Goal: Information Seeking & Learning: Learn about a topic

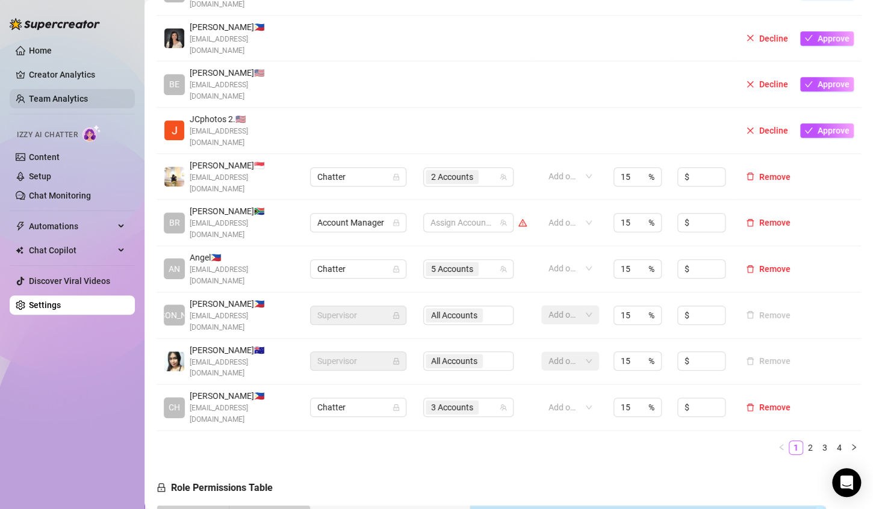
click at [61, 94] on link "Team Analytics" at bounding box center [58, 99] width 59 height 10
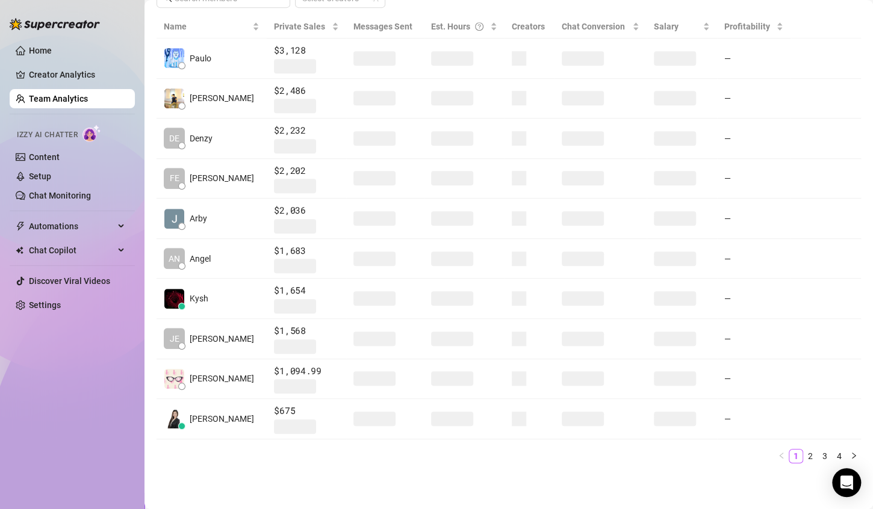
scroll to position [270, 0]
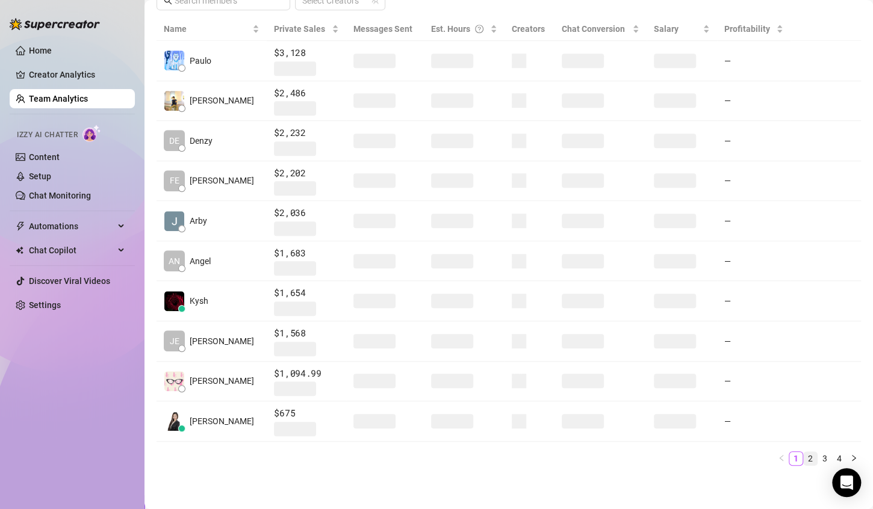
click at [804, 458] on link "2" at bounding box center [810, 458] width 13 height 13
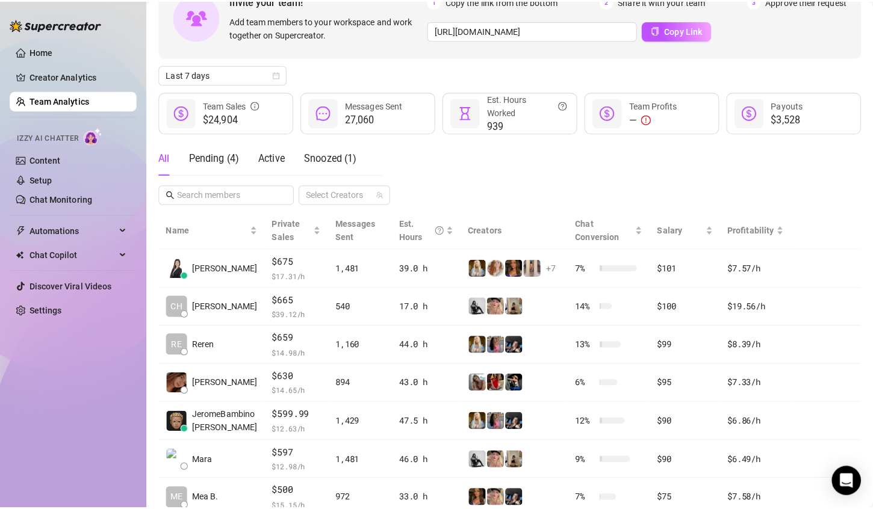
scroll to position [78, 0]
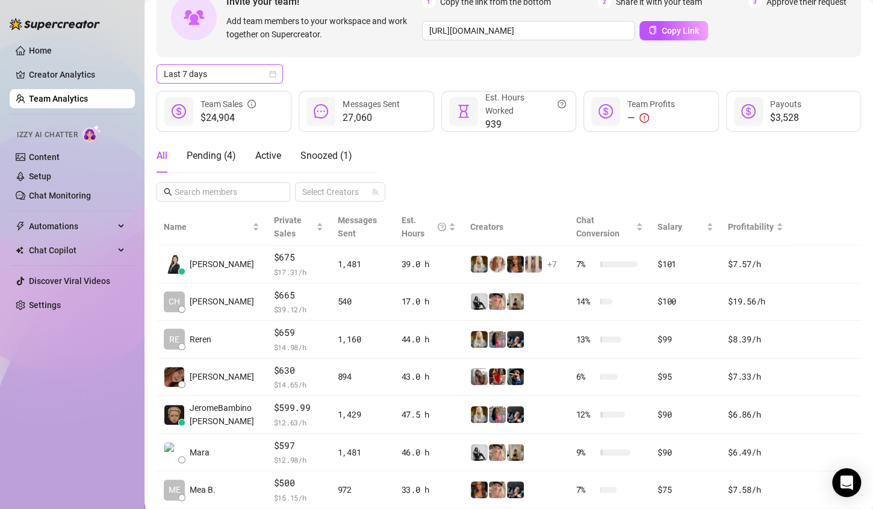
click at [272, 75] on icon "calendar" at bounding box center [272, 73] width 7 height 7
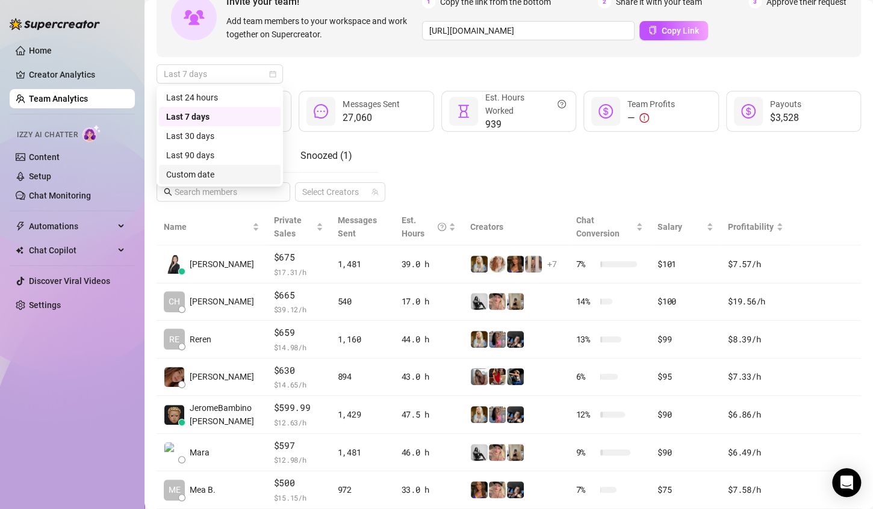
click at [225, 169] on div "Custom date" at bounding box center [219, 174] width 107 height 13
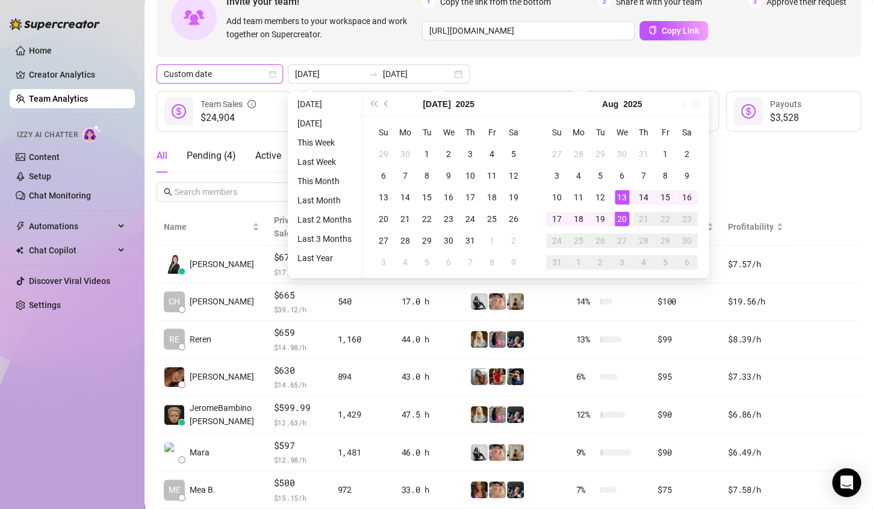
click at [659, 152] on div "1" at bounding box center [665, 154] width 14 height 14
type input "[DATE]"
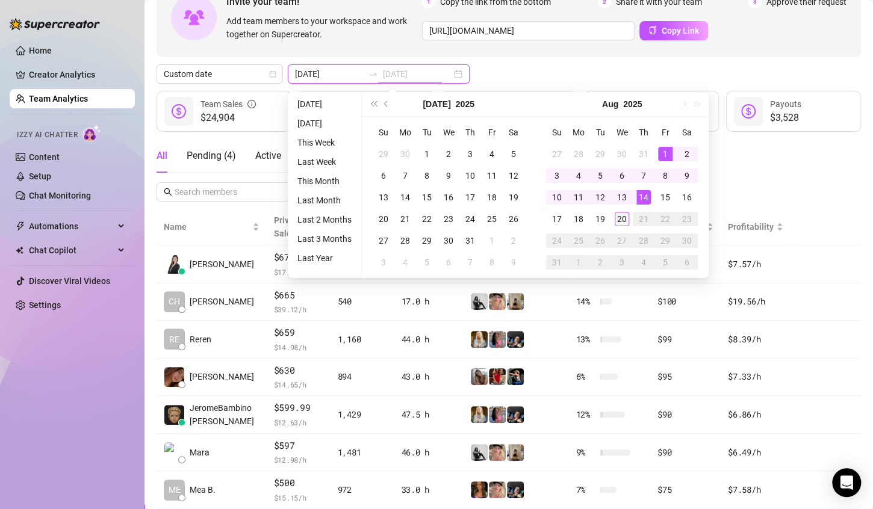
type input "[DATE]"
click at [618, 222] on div "20" at bounding box center [622, 219] width 14 height 14
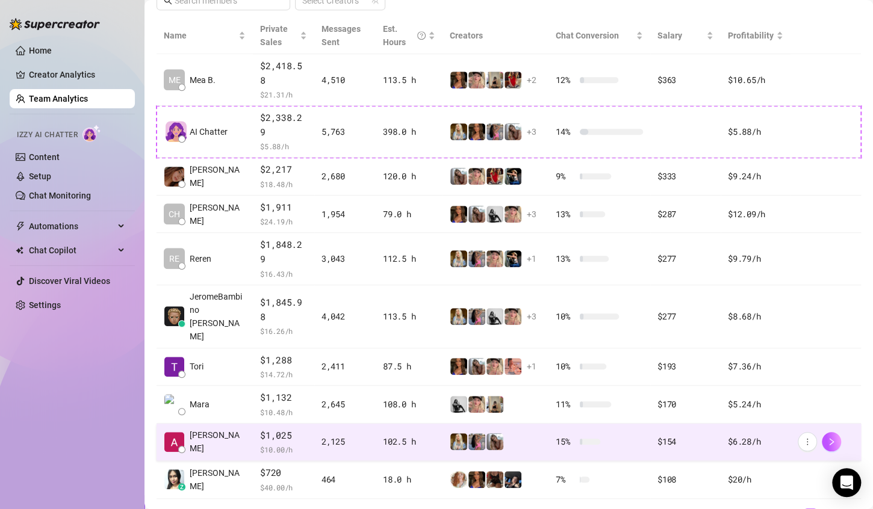
scroll to position [259, 0]
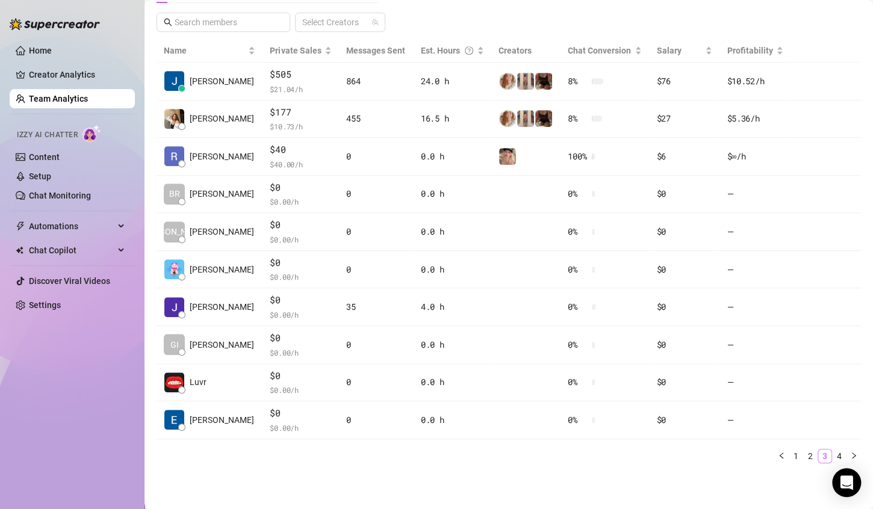
scroll to position [246, 0]
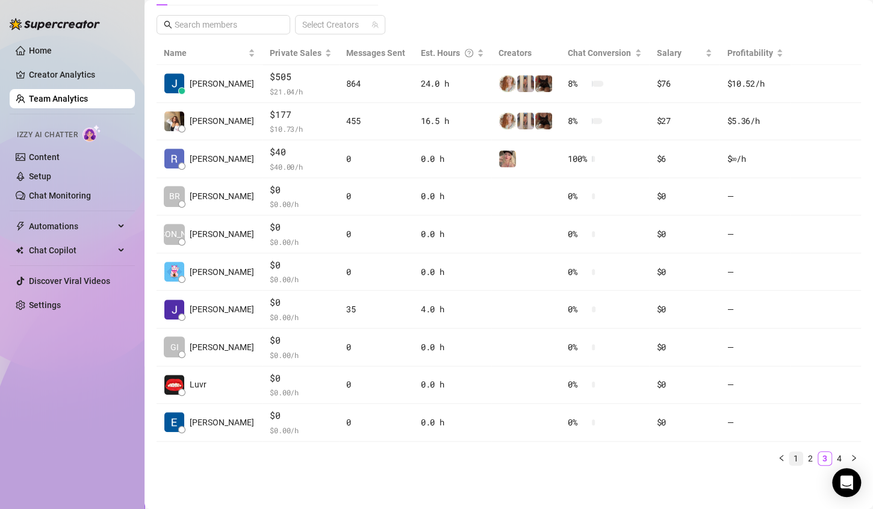
click at [789, 455] on link "1" at bounding box center [795, 458] width 13 height 13
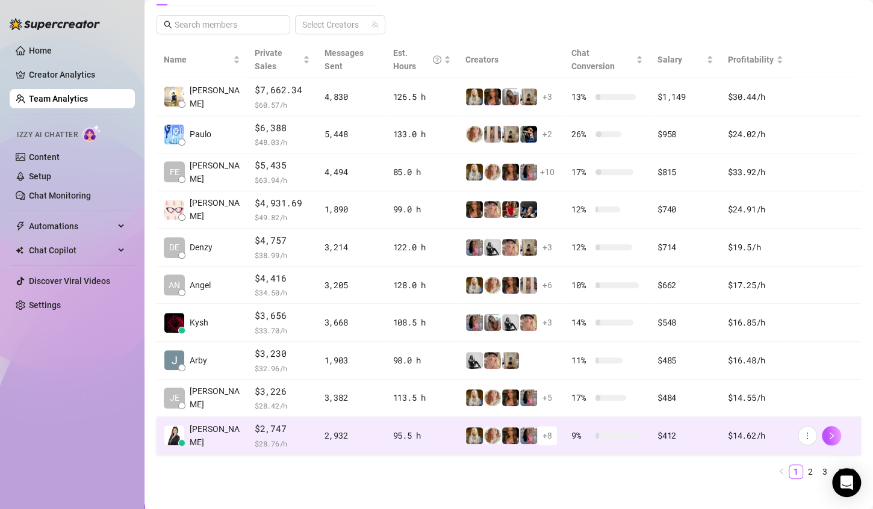
scroll to position [65, 0]
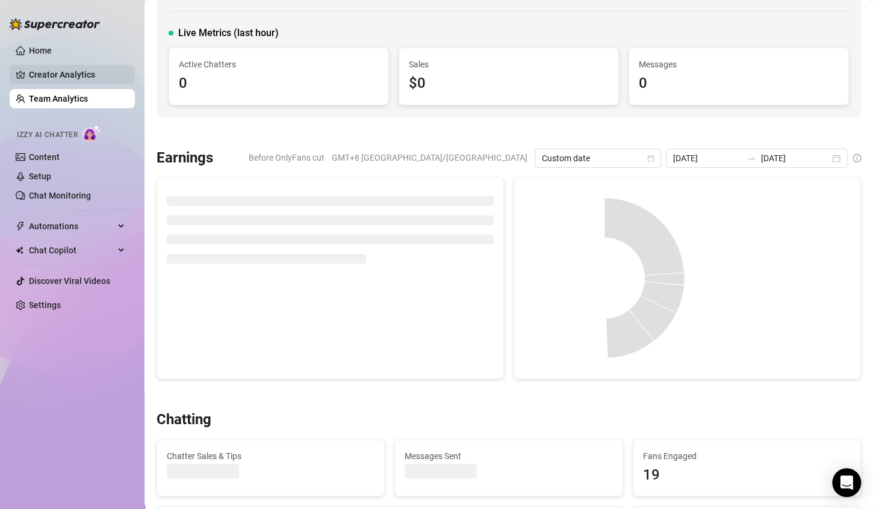
click at [60, 75] on link "Creator Analytics" at bounding box center [77, 74] width 96 height 19
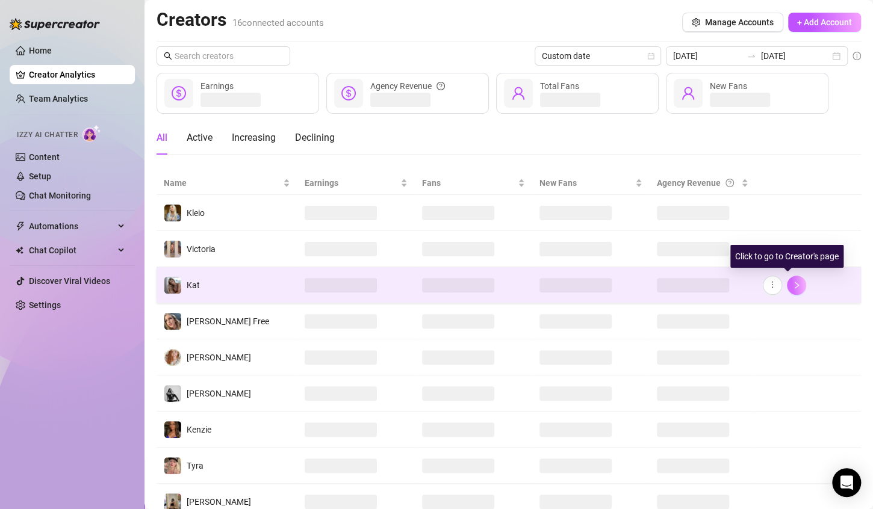
click at [787, 291] on button "button" at bounding box center [796, 285] width 19 height 19
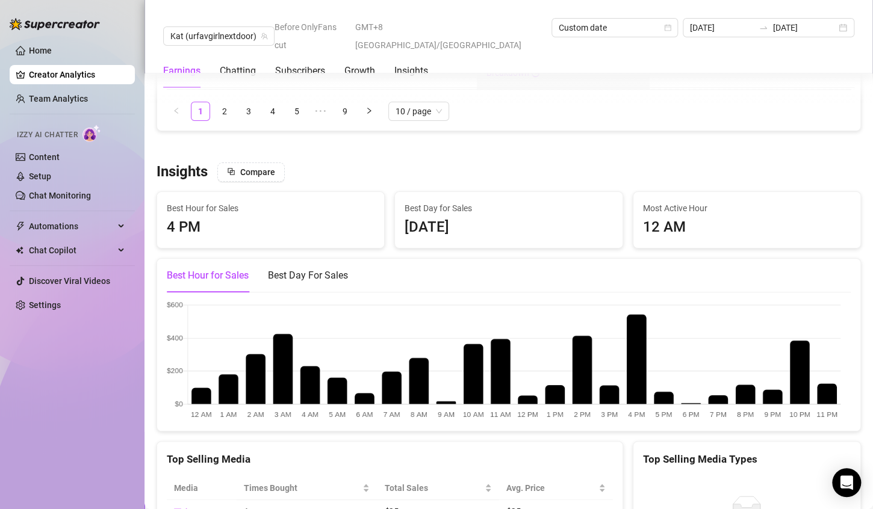
scroll to position [2228, 0]
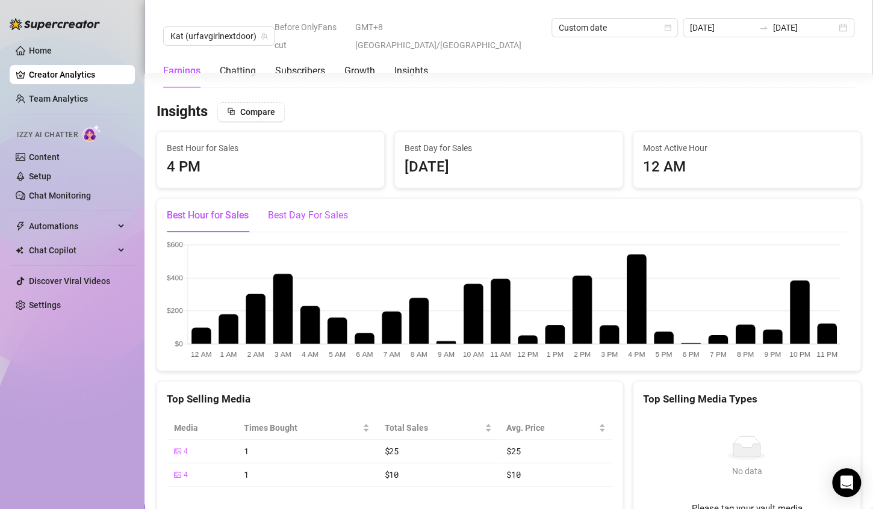
click at [316, 210] on div "Best Day For Sales" at bounding box center [308, 215] width 80 height 14
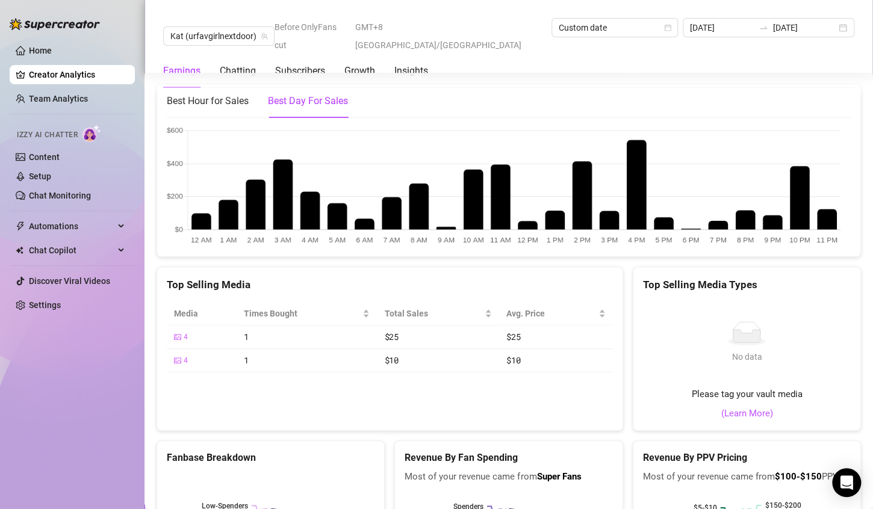
scroll to position [2348, 0]
